Goal: Task Accomplishment & Management: Use online tool/utility

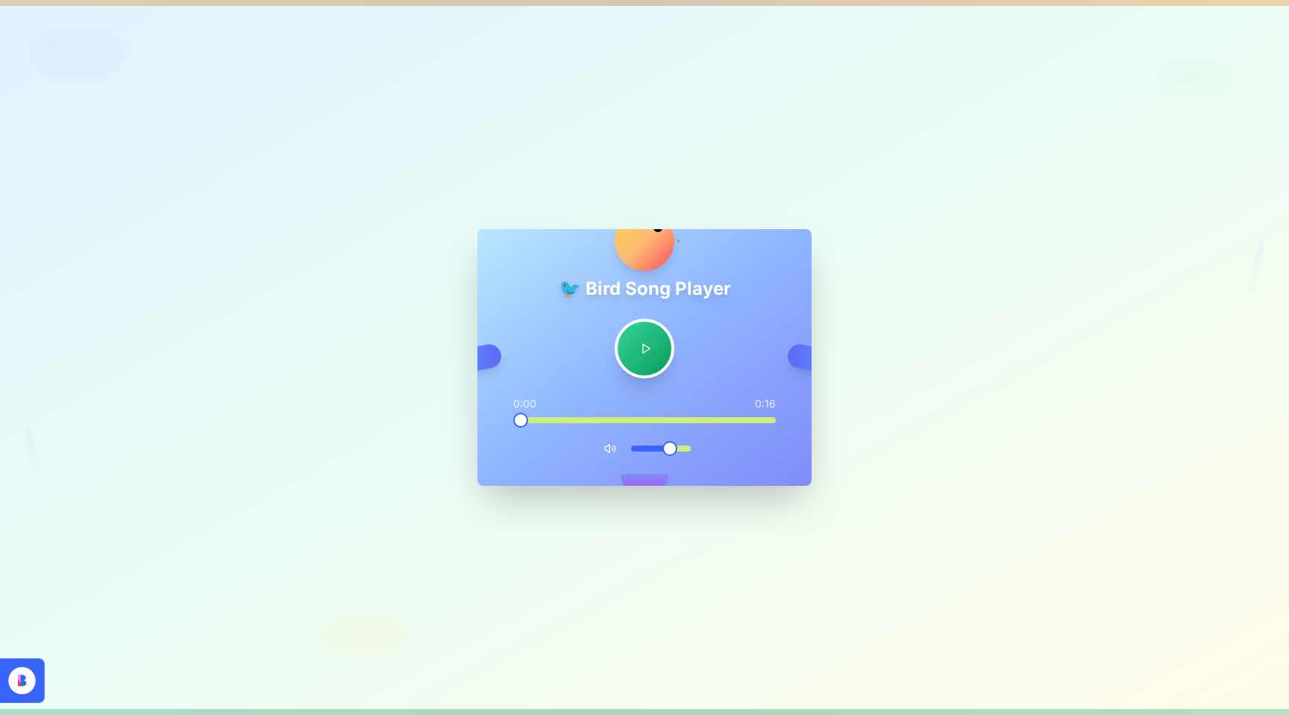
click at [513, 427] on span at bounding box center [520, 419] width 15 height 15
click at [647, 342] on button at bounding box center [645, 348] width 66 height 66
